Goal: Book appointment/travel/reservation

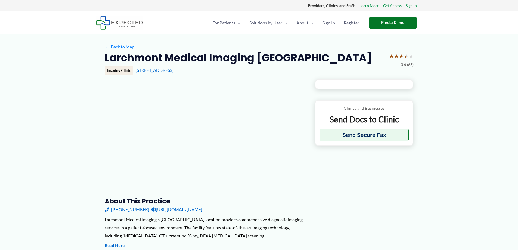
type input "**********"
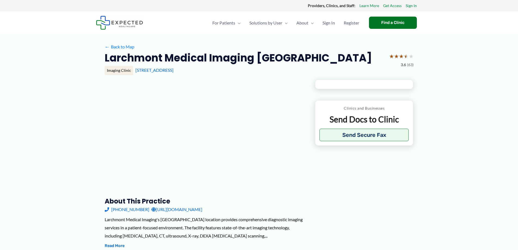
type input "**********"
type input "*"
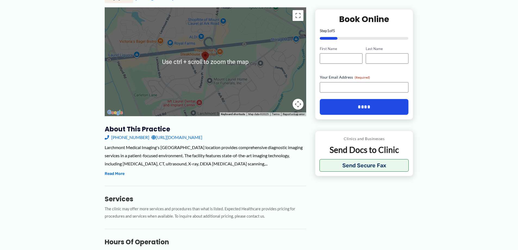
scroll to position [82, 0]
